Goal: Navigation & Orientation: Find specific page/section

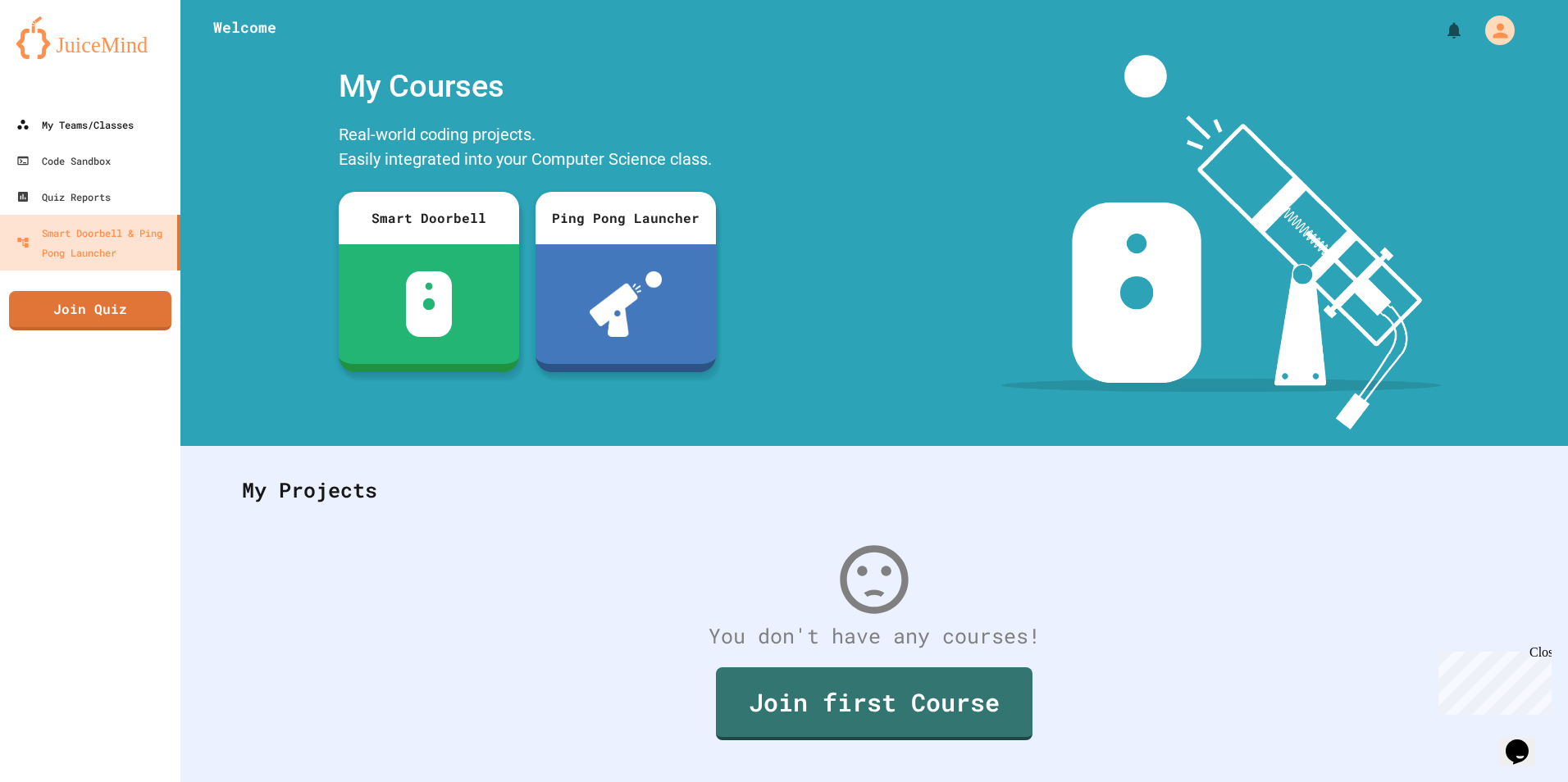
drag, startPoint x: 44, startPoint y: 103, endPoint x: 49, endPoint y: 134, distance: 31.4
click at [49, 134] on div "My Teams/Classes Code Sandbox Quiz Reports Smart Doorbell & Ping Pong Launcher …" at bounding box center [90, 391] width 180 height 782
click at [49, 134] on div "My Teams/Classes" at bounding box center [74, 125] width 121 height 21
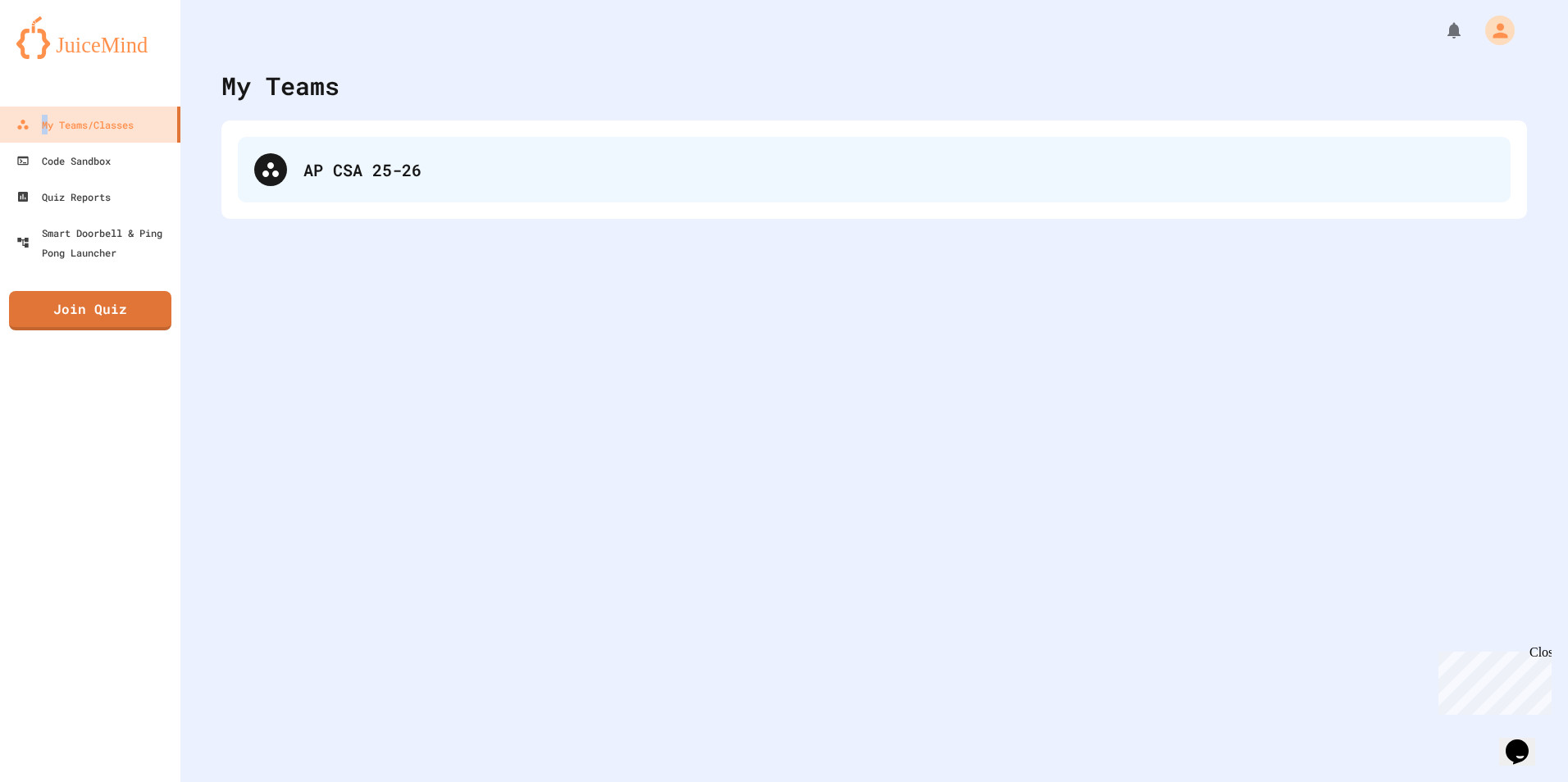
drag, startPoint x: 333, startPoint y: 138, endPoint x: 356, endPoint y: 173, distance: 41.9
click at [333, 144] on div "AP CSA 25-26" at bounding box center [874, 170] width 1273 height 66
click at [366, 187] on div "AP CSA 25-26" at bounding box center [874, 170] width 1273 height 66
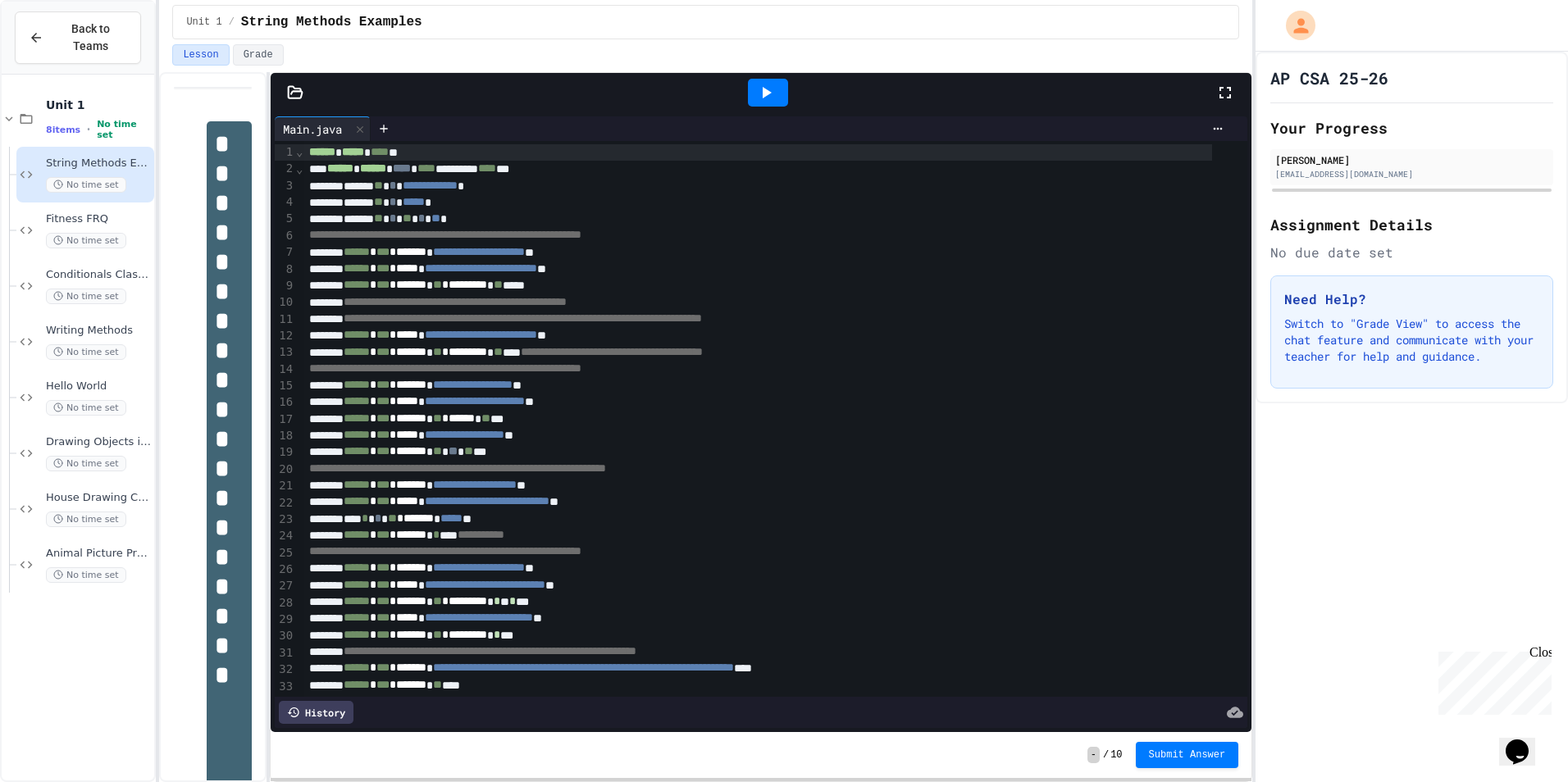
drag, startPoint x: 1212, startPoint y: 83, endPoint x: 1229, endPoint y: 91, distance: 18.8
click at [1213, 83] on div at bounding box center [767, 92] width 895 height 44
click at [1230, 92] on icon at bounding box center [1225, 92] width 20 height 20
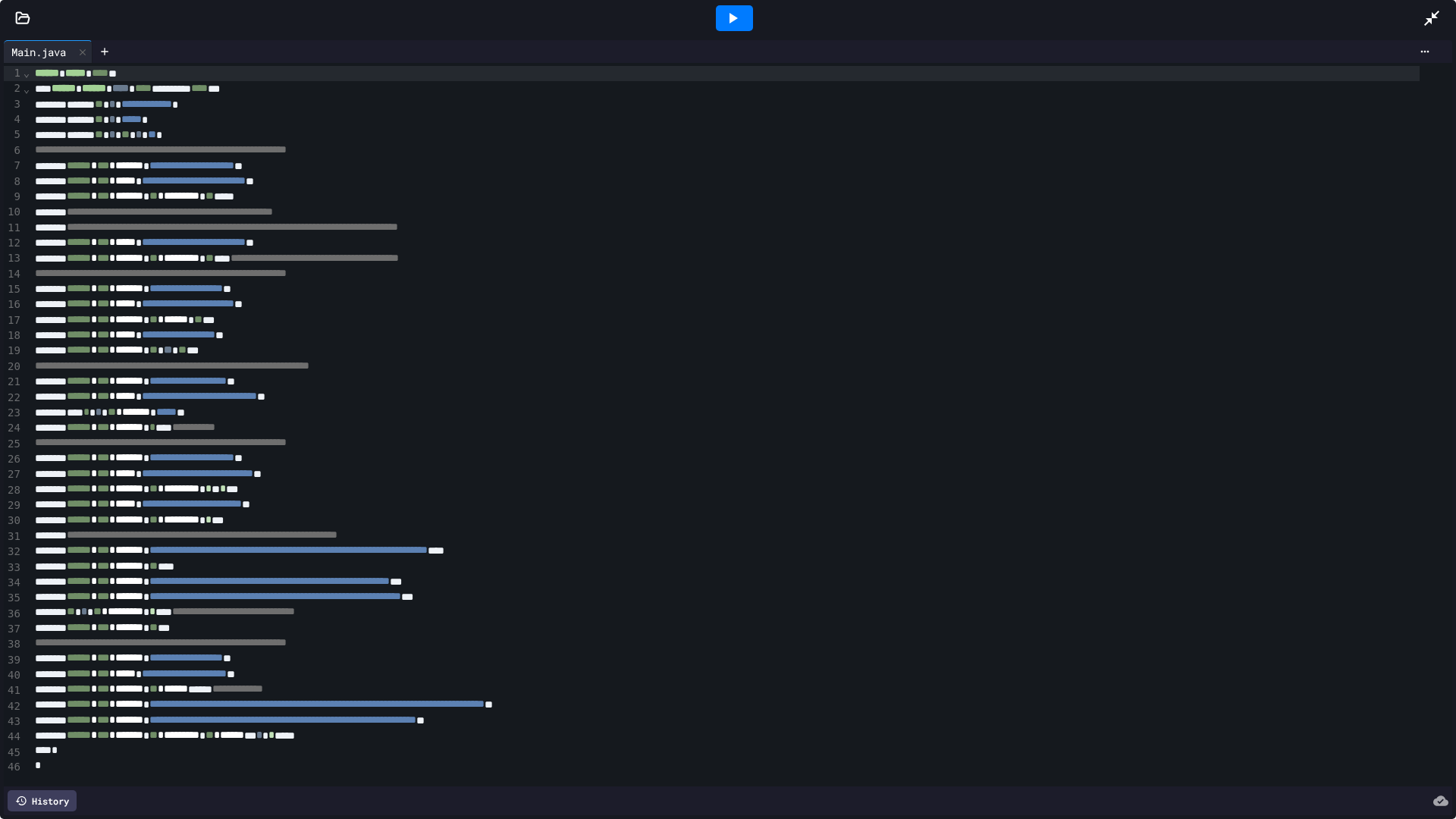
click at [743, 29] on div at bounding box center [734, 18] width 38 height 26
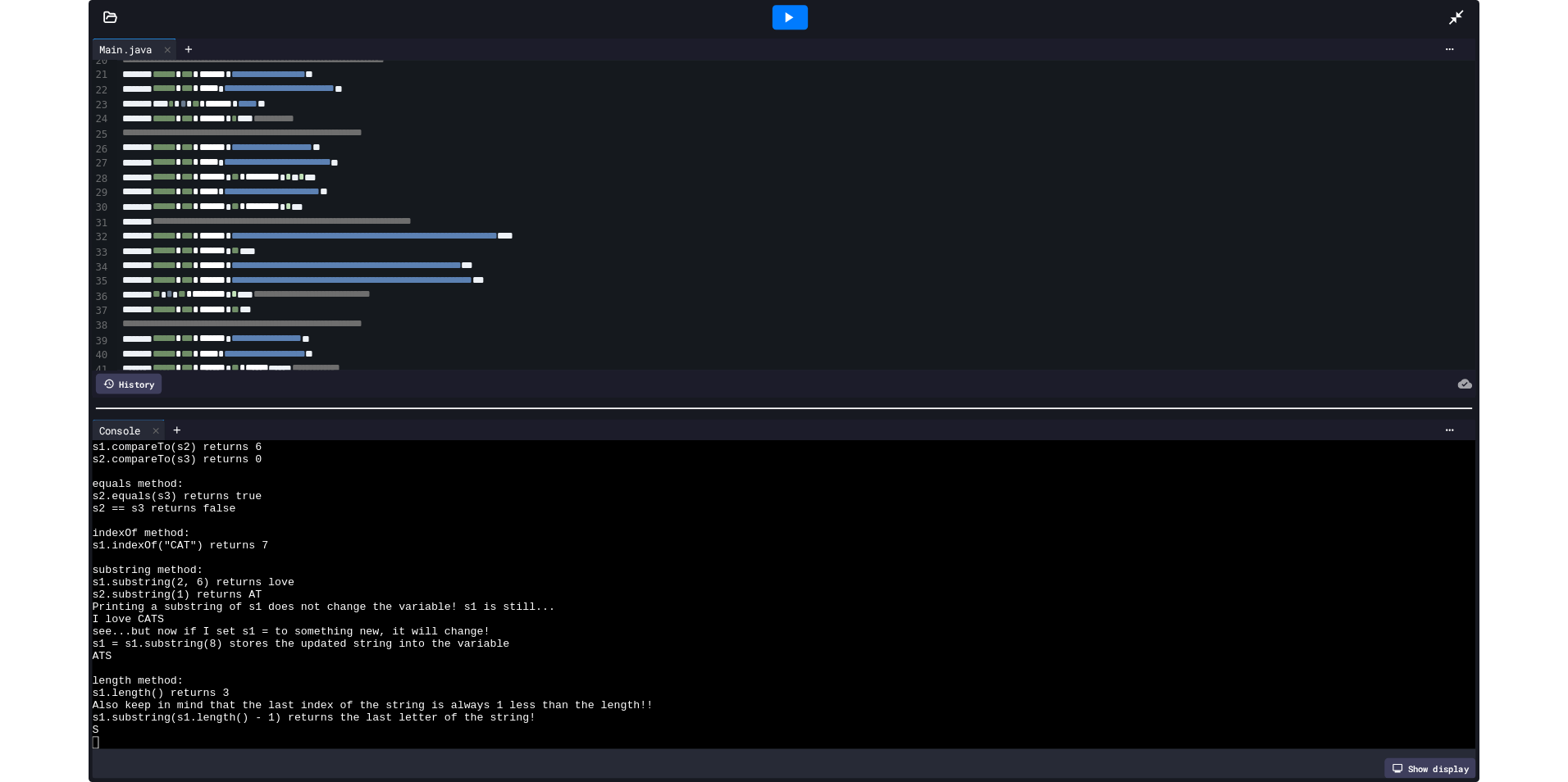
scroll to position [246, 0]
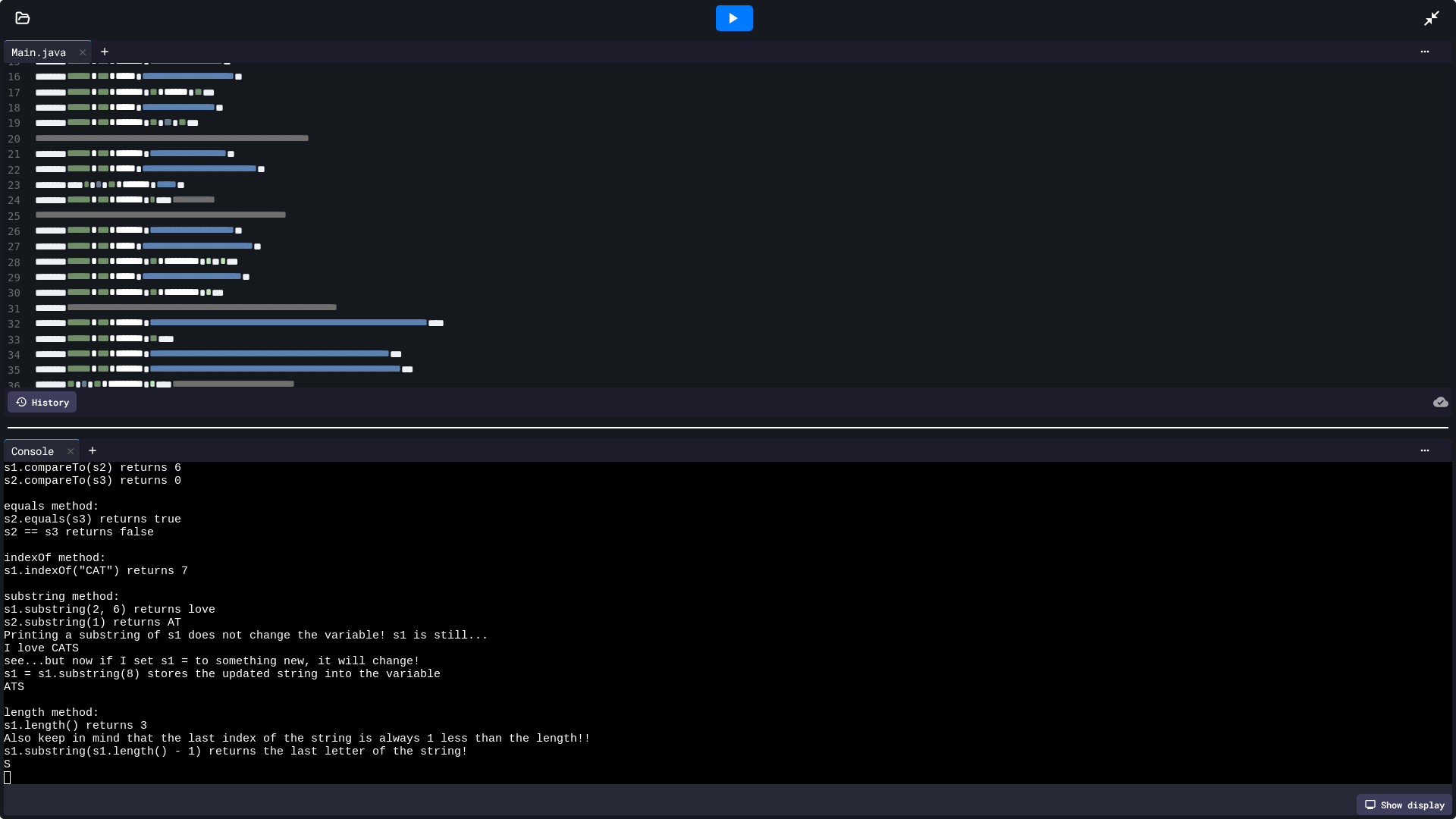
click at [1446, 14] on div at bounding box center [1439, 18] width 34 height 41
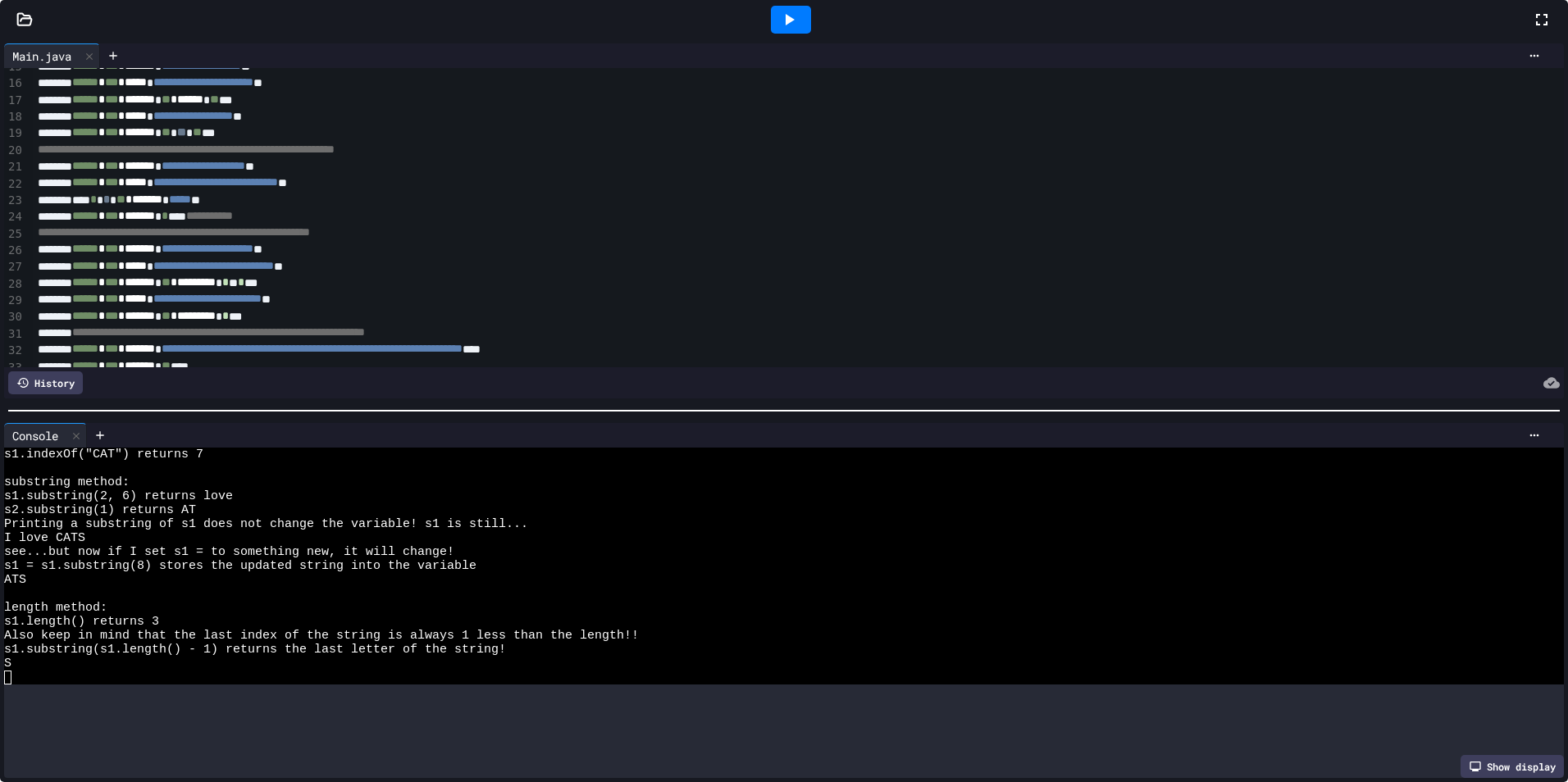
scroll to position [139, 0]
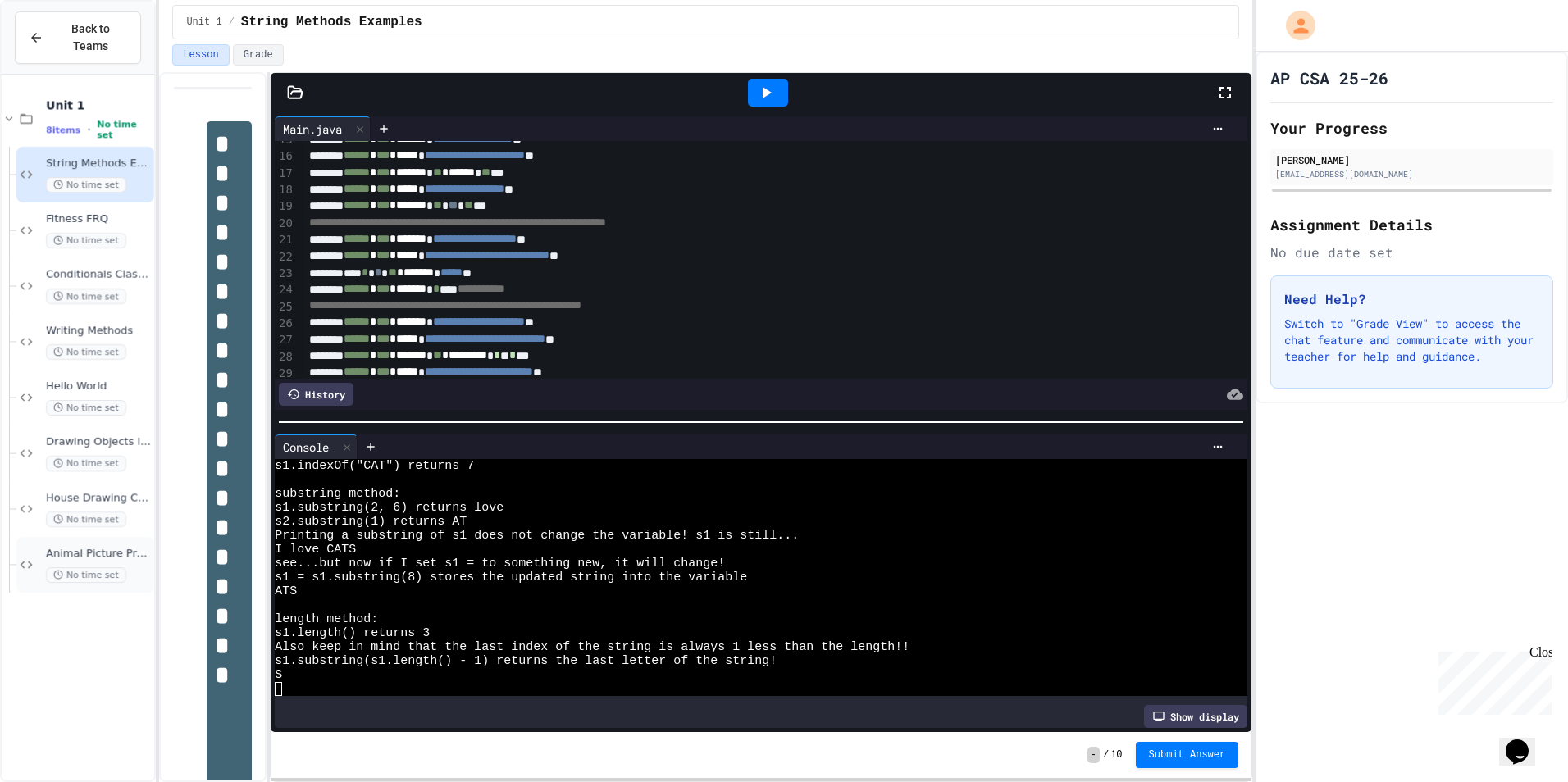
click at [101, 547] on span "Animal Picture Project" at bounding box center [98, 554] width 105 height 14
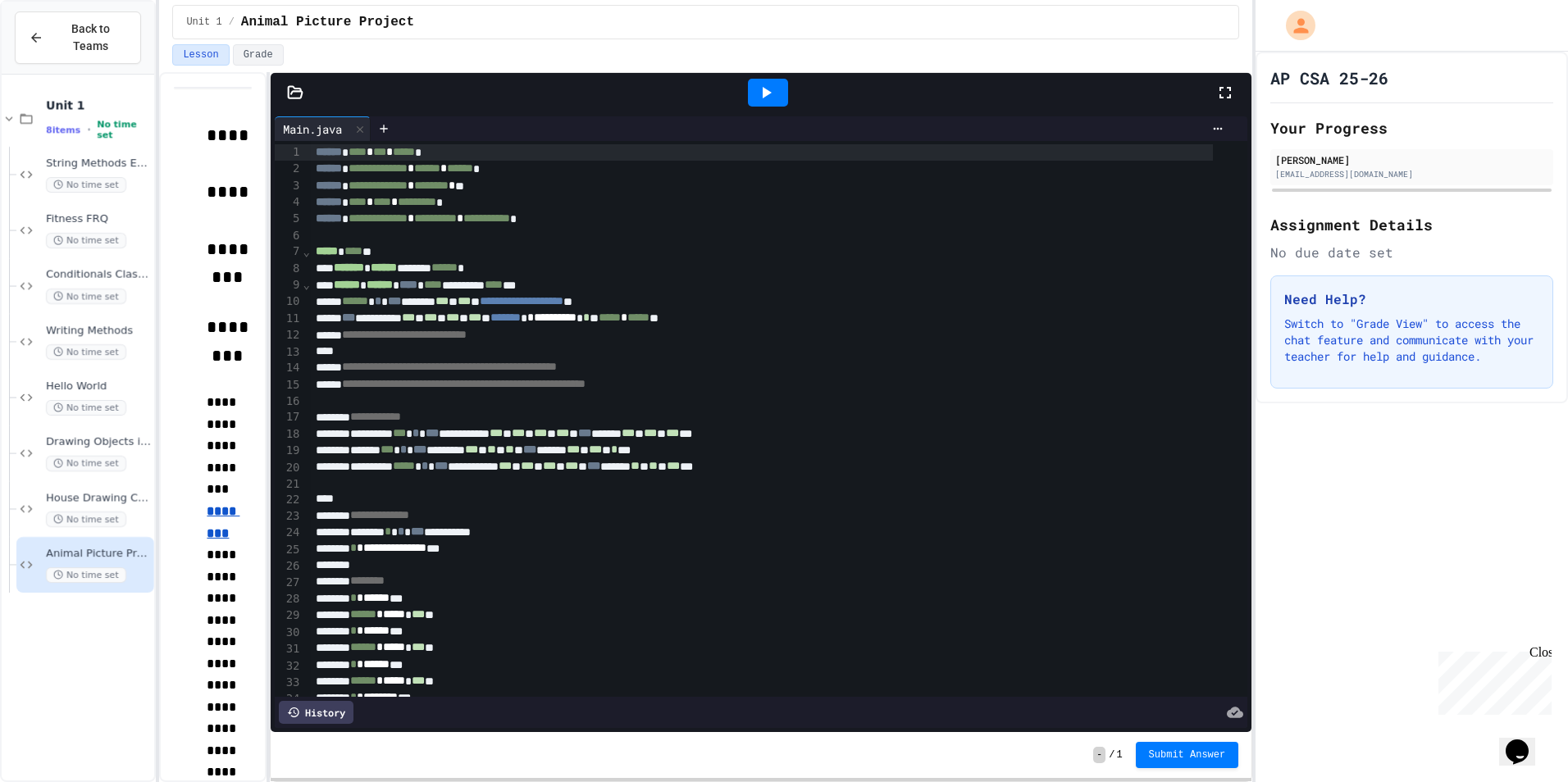
click at [771, 85] on icon at bounding box center [766, 92] width 20 height 20
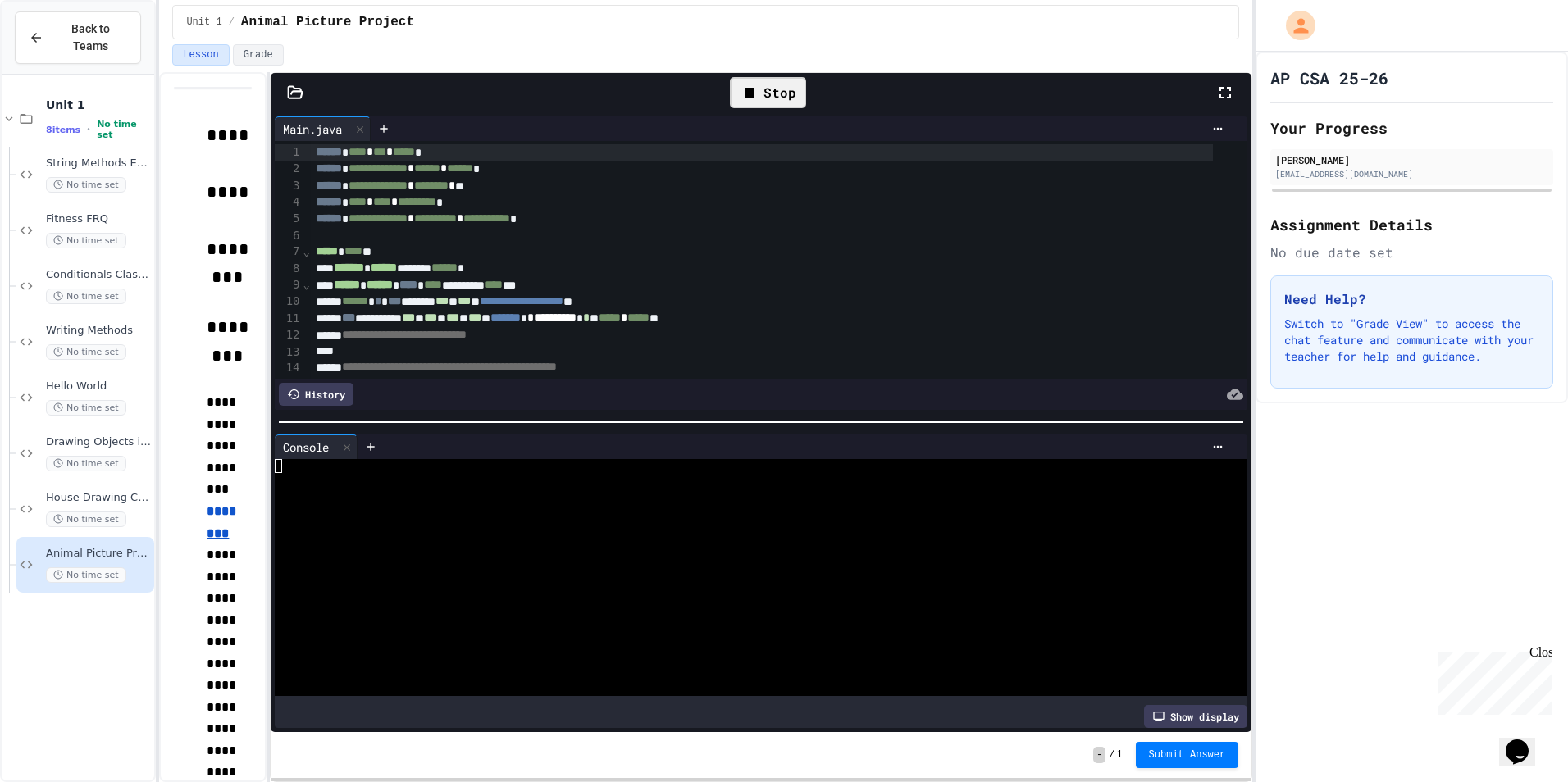
drag, startPoint x: 1221, startPoint y: 79, endPoint x: 1226, endPoint y: 140, distance: 61.2
click at [1221, 79] on div at bounding box center [1234, 92] width 36 height 47
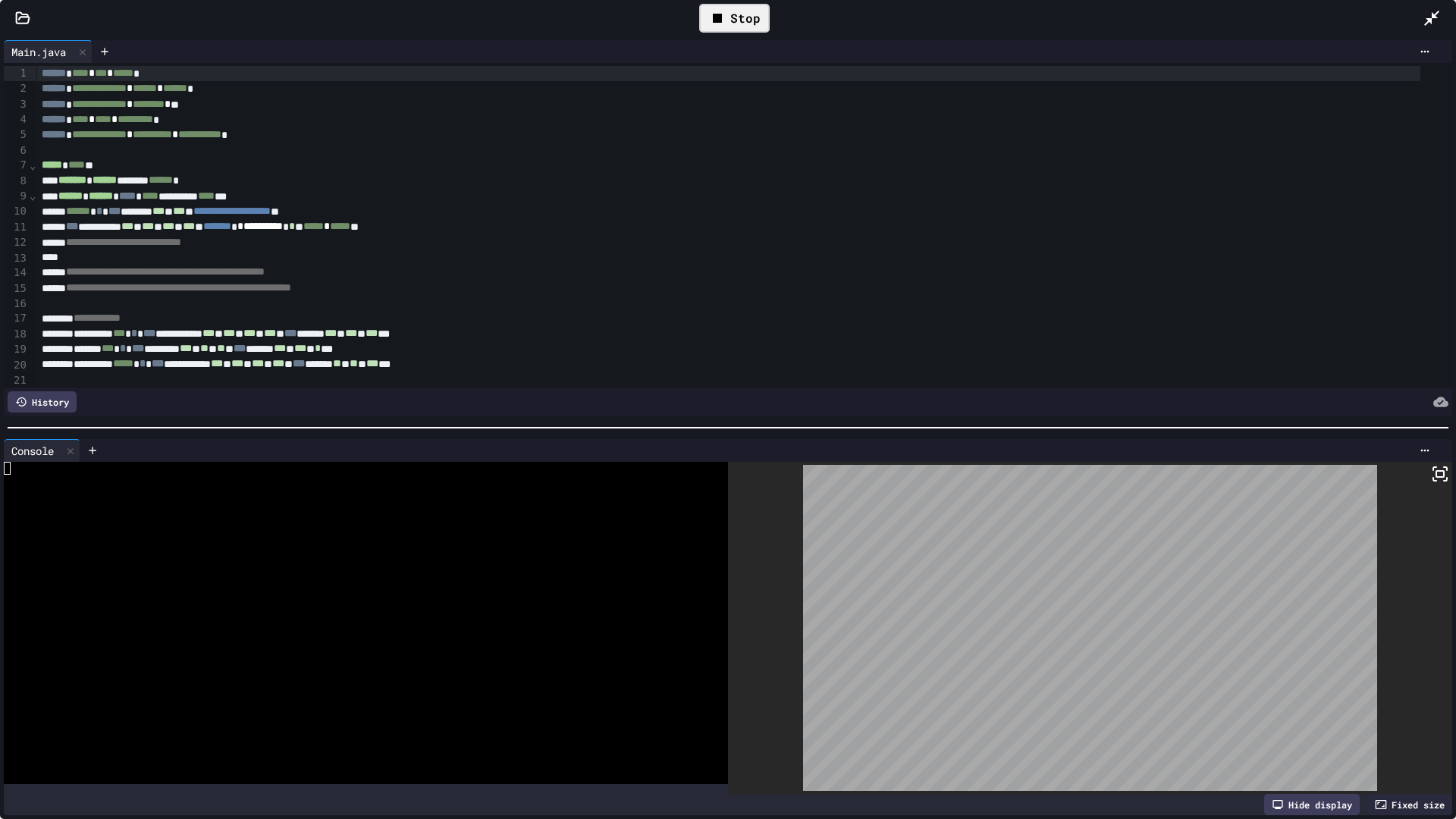
click at [721, 15] on icon at bounding box center [717, 18] width 9 height 9
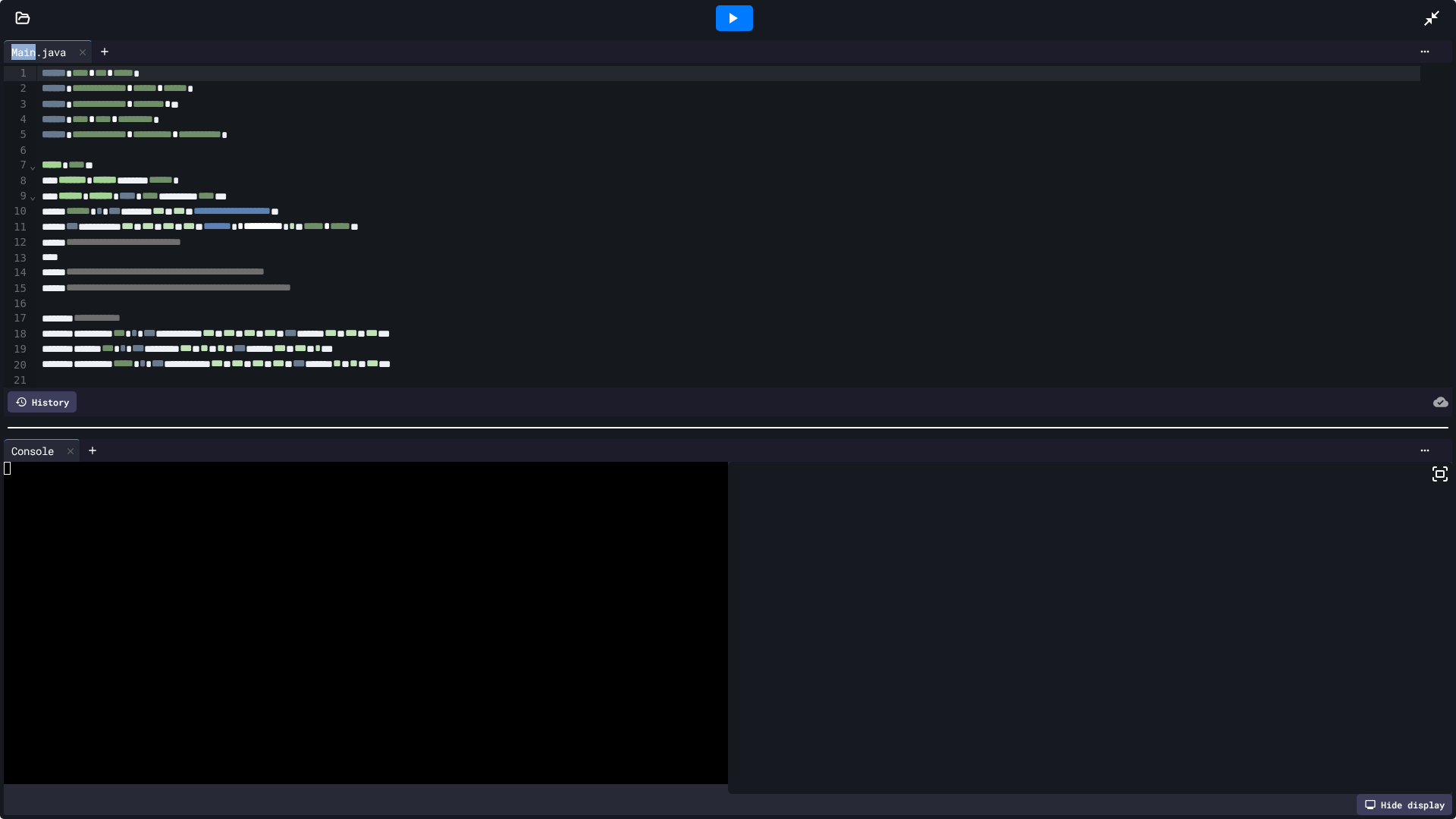
click at [721, 15] on div at bounding box center [734, 18] width 38 height 26
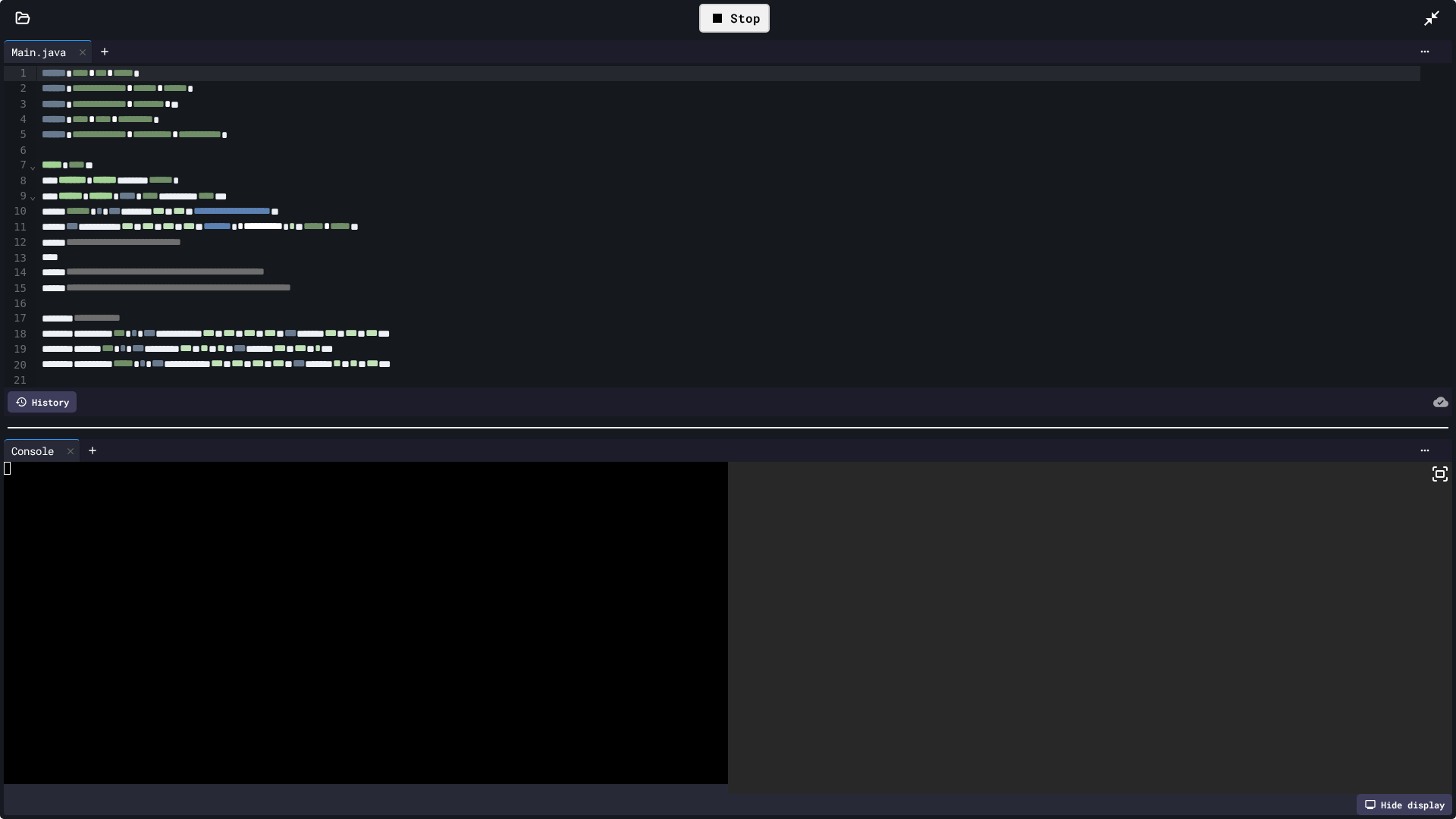
drag, startPoint x: 721, startPoint y: 15, endPoint x: 675, endPoint y: 17, distance: 46.0
click at [675, 17] on div "Stop" at bounding box center [734, 18] width 1377 height 44
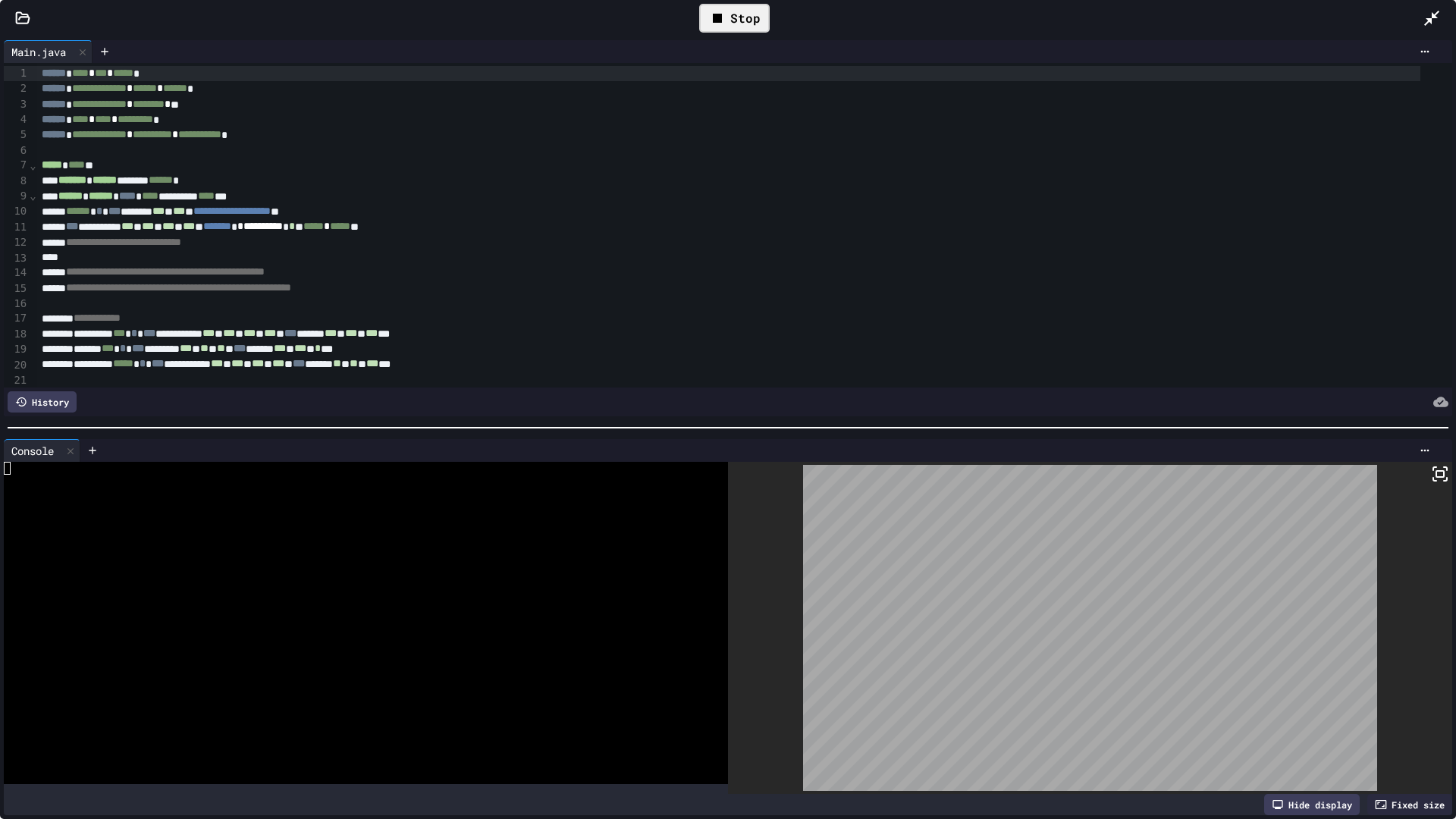
click at [744, 26] on div "Stop" at bounding box center [734, 18] width 70 height 29
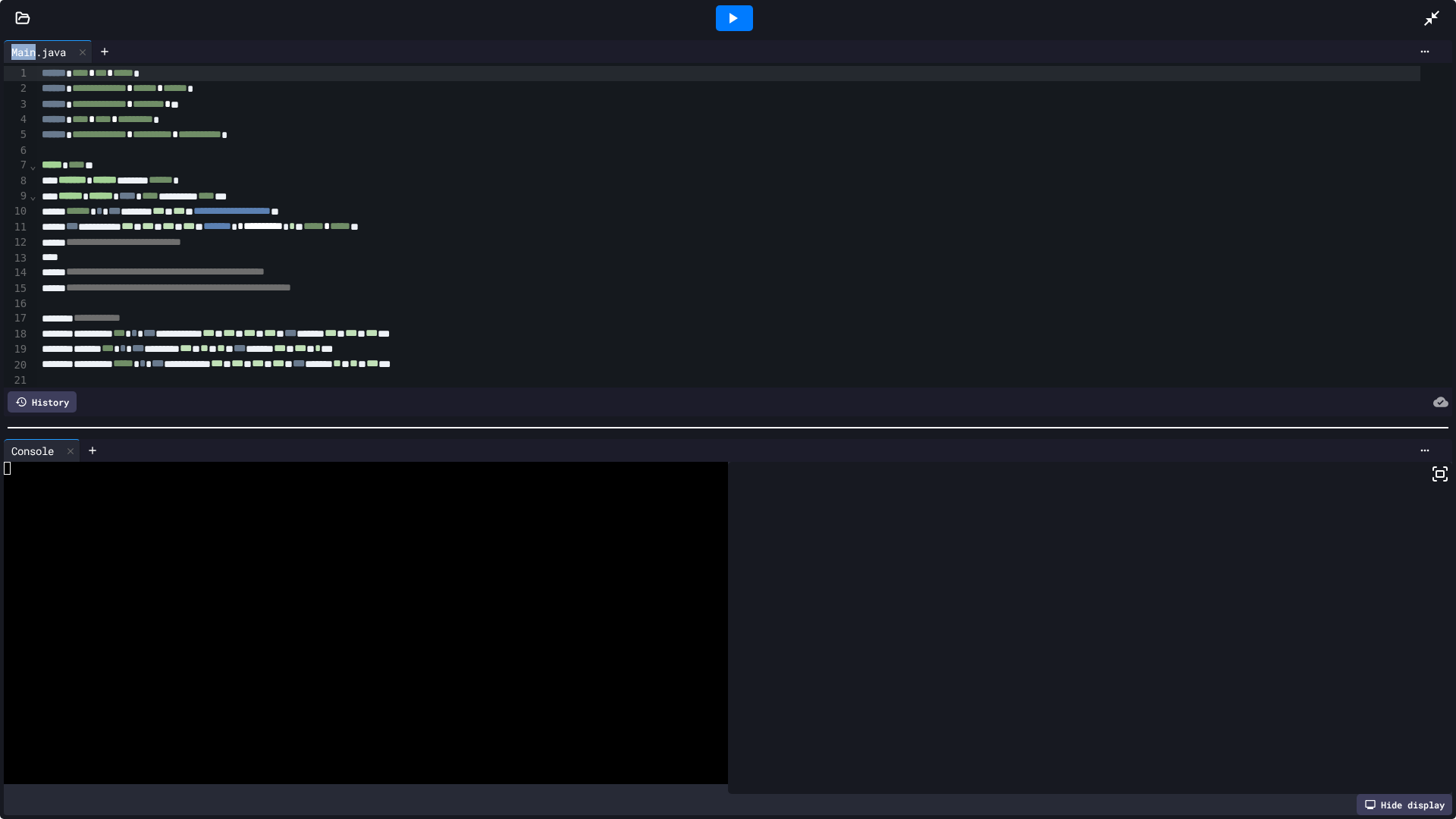
click at [744, 26] on div at bounding box center [734, 18] width 38 height 26
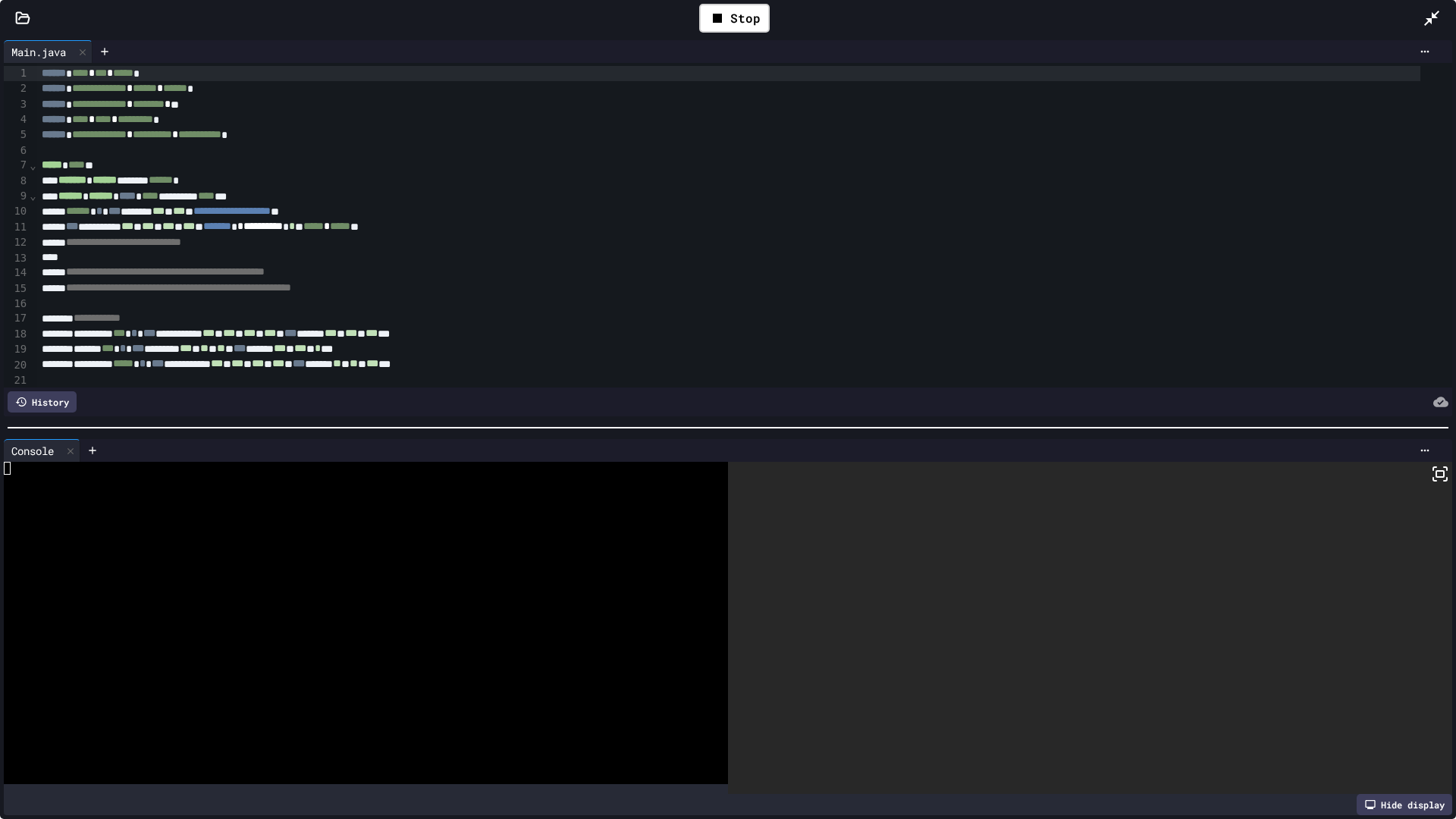
drag, startPoint x: 744, startPoint y: 26, endPoint x: 638, endPoint y: 26, distance: 106.0
click at [638, 26] on div "Stop" at bounding box center [734, 18] width 1377 height 44
